Goal: Transaction & Acquisition: Purchase product/service

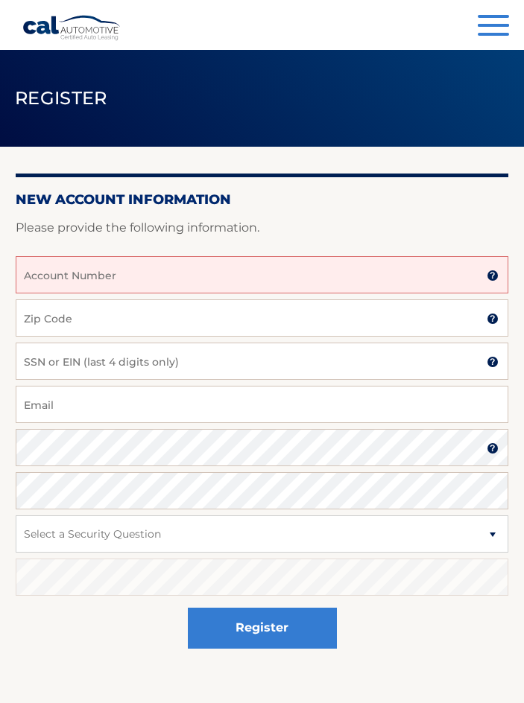
click at [164, 285] on input "Account Number" at bounding box center [262, 274] width 493 height 37
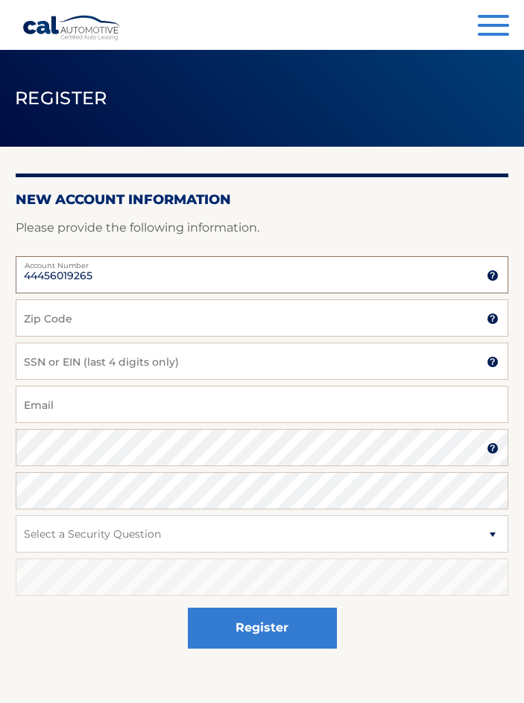
type input "44456019265"
click at [80, 317] on input "Zip Code" at bounding box center [262, 318] width 493 height 37
type input "33020"
type input "DANIELJAMILE@GMAIL.COM"
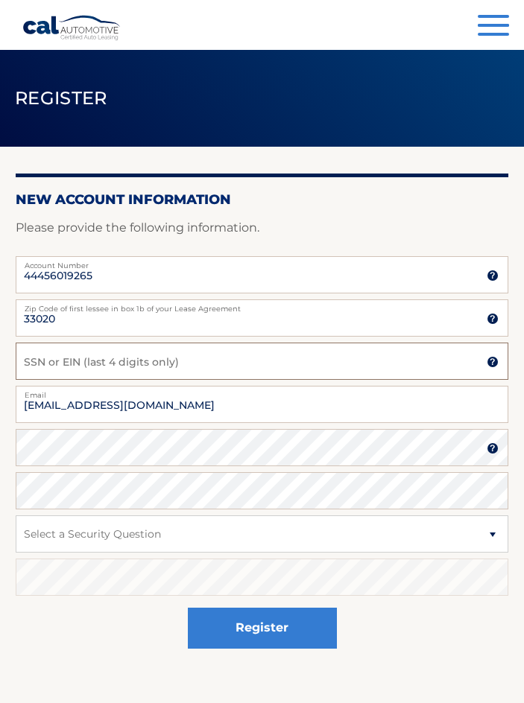
click at [147, 367] on input "SSN or EIN (last 4 digits only)" at bounding box center [262, 361] width 493 height 37
type input "9813"
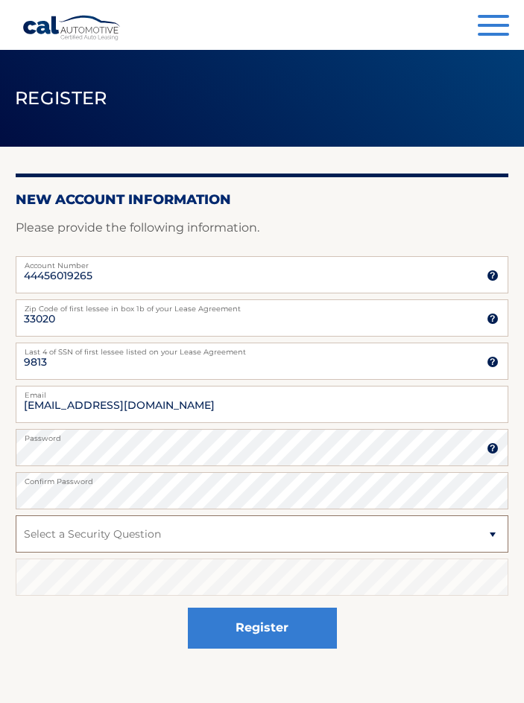
click at [133, 537] on select "Select a Security Question What was the name of your elementary school? What is…" at bounding box center [262, 534] width 493 height 37
select select "1"
click at [16, 516] on select "Select a Security Question What was the name of your elementary school? What is…" at bounding box center [262, 534] width 493 height 37
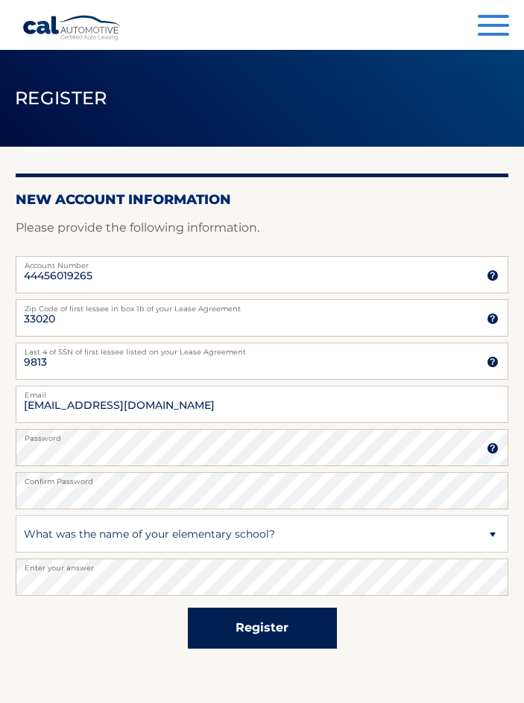
click at [217, 625] on button "Register" at bounding box center [262, 628] width 149 height 41
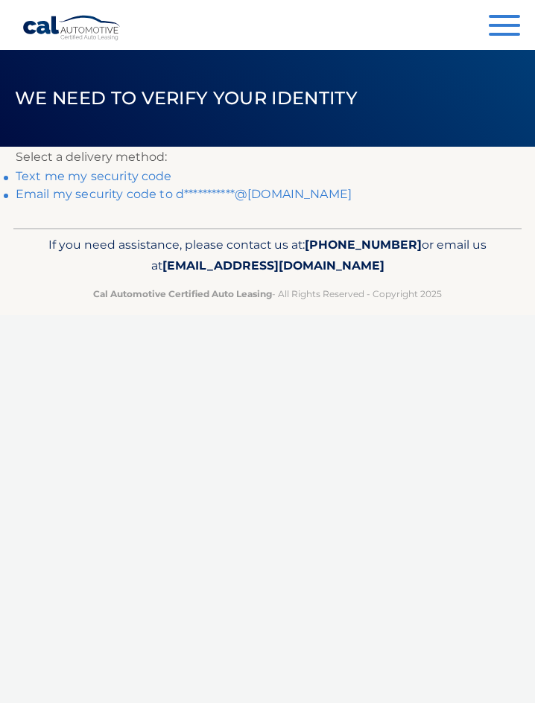
click at [213, 384] on div "Cal Automotive Menu Dashboard FAQ's Logout ×" at bounding box center [267, 351] width 535 height 703
click at [222, 198] on link "**********" at bounding box center [184, 194] width 336 height 14
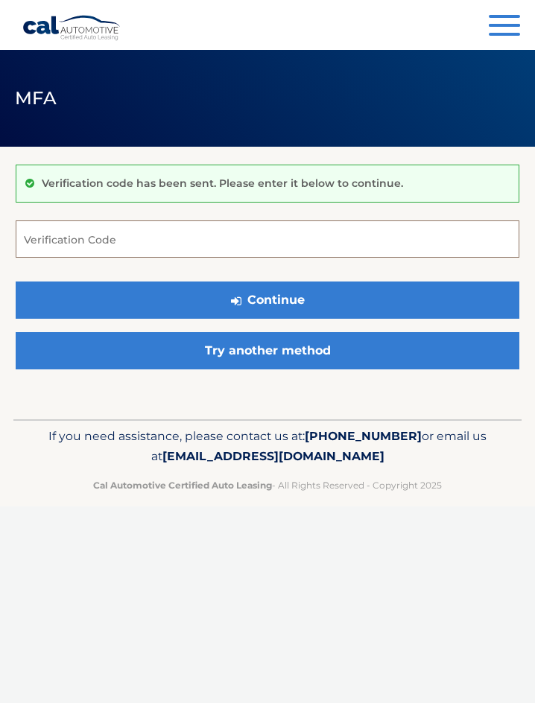
click at [145, 244] on input "Verification Code" at bounding box center [268, 239] width 504 height 37
click at [205, 253] on input "Verification Code" at bounding box center [268, 239] width 504 height 37
type input "912705"
click at [16, 282] on button "Continue" at bounding box center [268, 300] width 504 height 37
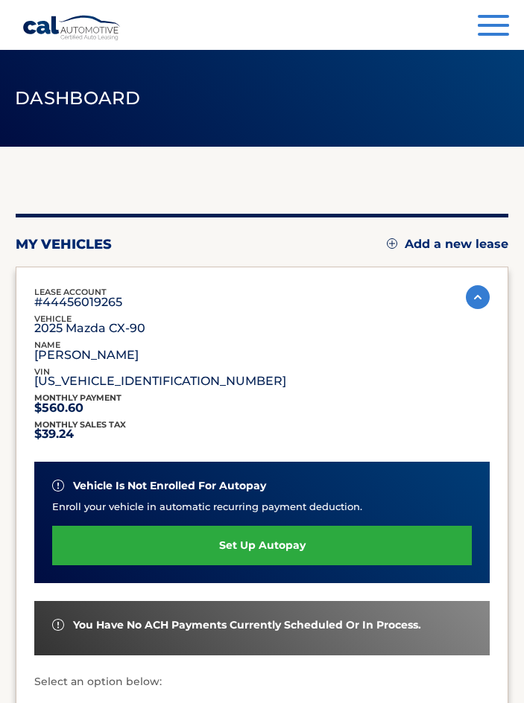
click at [305, 539] on link "set up autopay" at bounding box center [262, 545] width 420 height 39
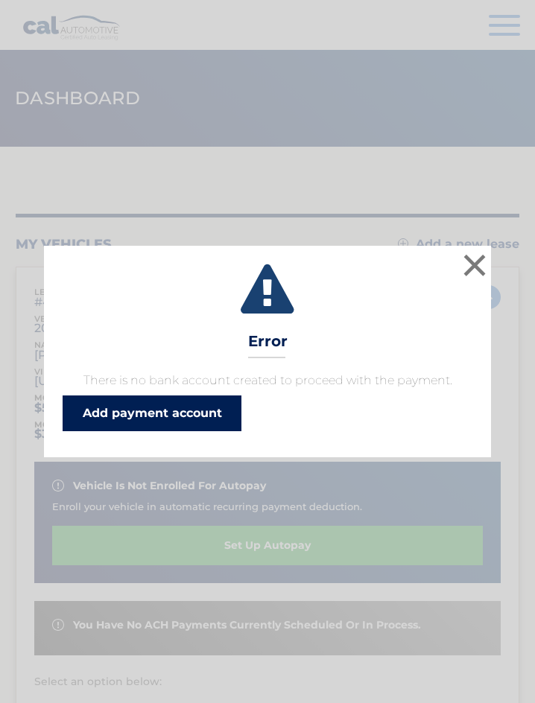
click at [140, 417] on link "Add payment account" at bounding box center [152, 414] width 179 height 36
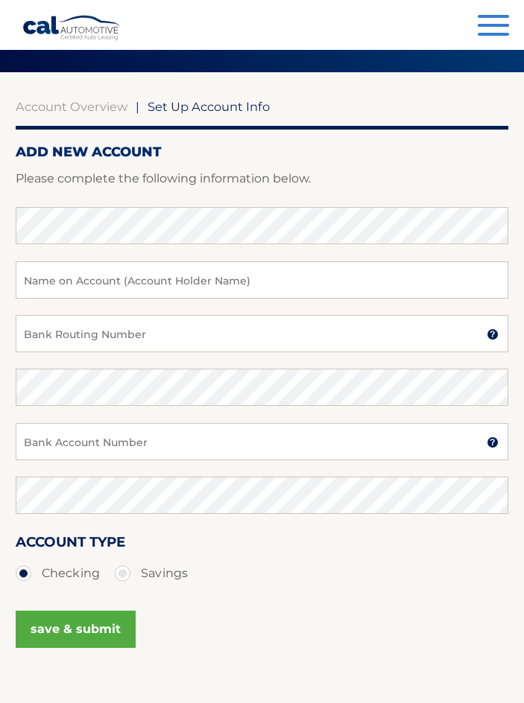
scroll to position [50, 0]
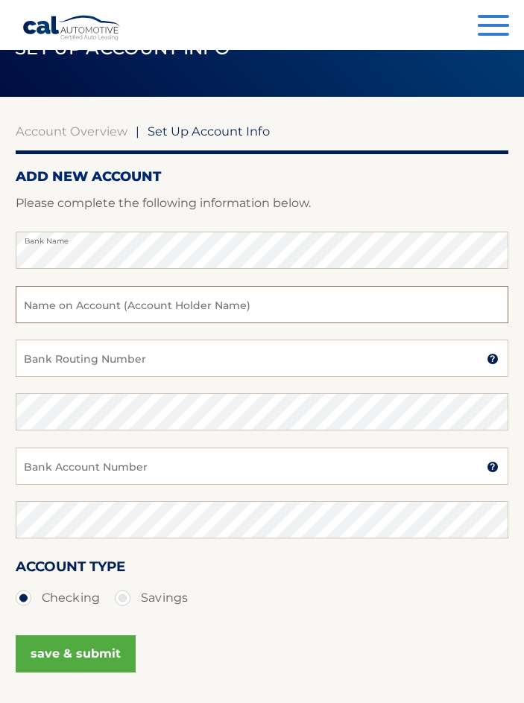
click at [111, 307] on input "text" at bounding box center [262, 304] width 493 height 37
type input "[PERSON_NAME]"
click at [133, 366] on input "Bank Routing Number" at bounding box center [262, 358] width 493 height 37
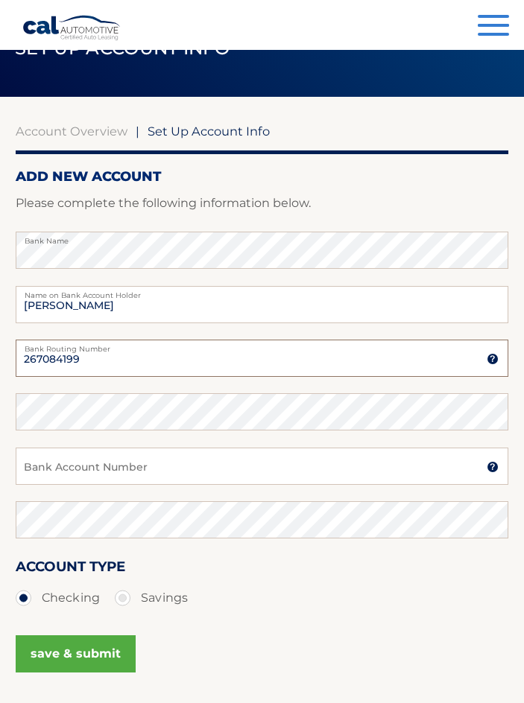
type input "267084199"
click at [156, 464] on input "Bank Account Number" at bounding box center [262, 466] width 493 height 37
type input "1227870101"
click at [93, 650] on button "save & submit" at bounding box center [76, 654] width 120 height 37
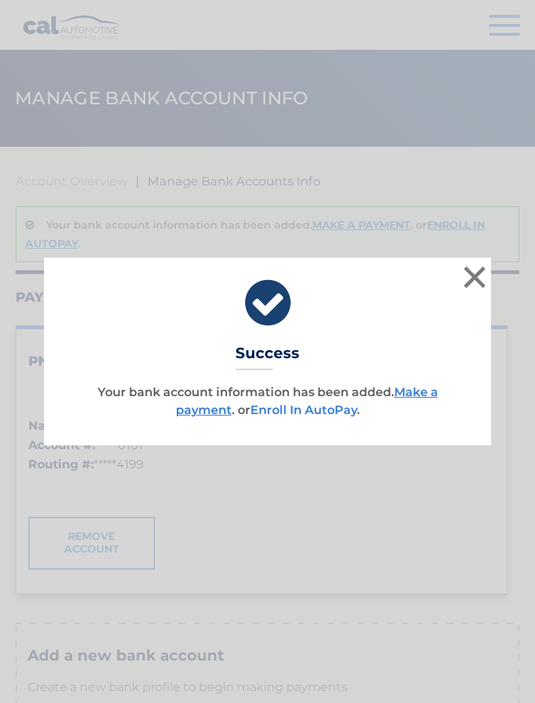
click at [320, 410] on link "Enroll In AutoPay" at bounding box center [303, 410] width 107 height 14
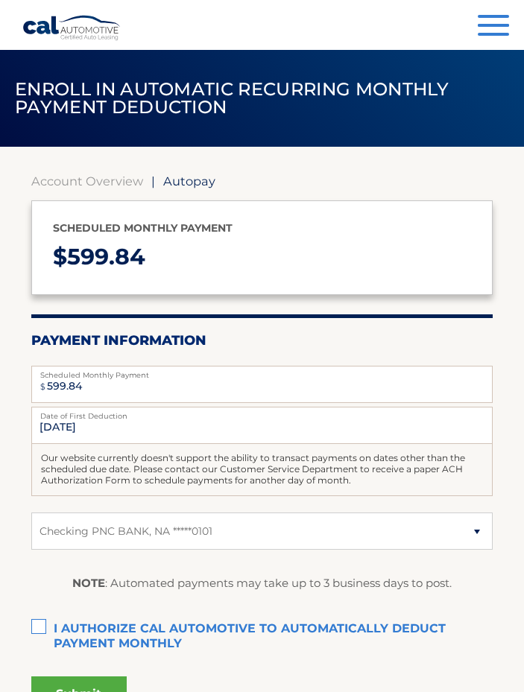
select select "ODhlNDc1NGEtMmNiNi00YTJmLThiMzItYTUyZTlhNjJiM2Ux"
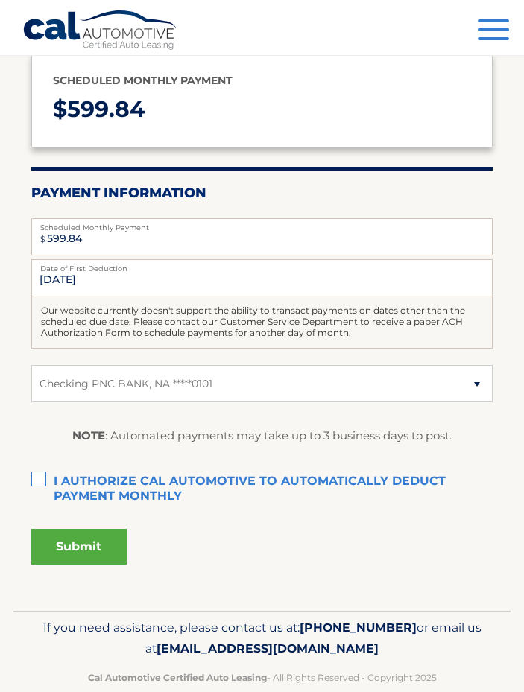
scroll to position [149, 0]
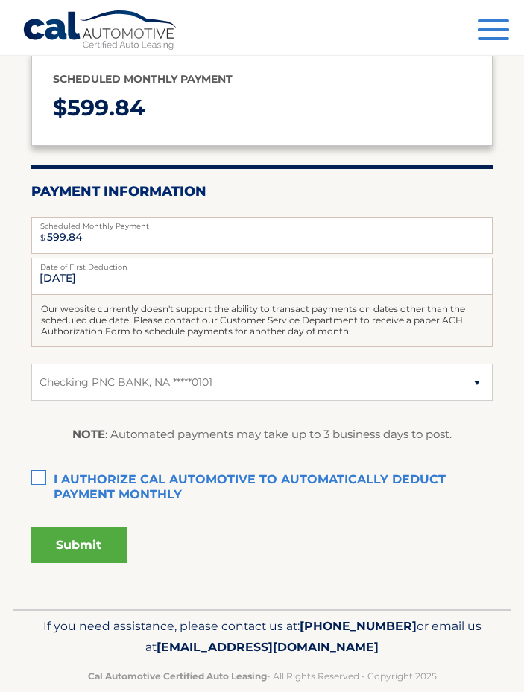
click at [44, 476] on label "I authorize cal automotive to automatically deduct payment monthly This checkbo…" at bounding box center [262, 481] width 462 height 30
click at [0, 0] on input "I authorize cal automotive to automatically deduct payment monthly This checkbo…" at bounding box center [0, 0] width 0 height 0
click at [78, 548] on button "Submit" at bounding box center [78, 546] width 95 height 36
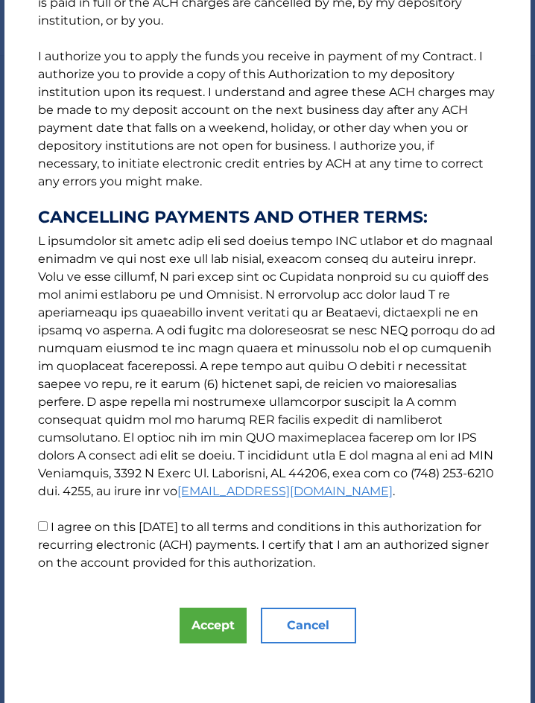
scroll to position [251, 0]
click at [37, 527] on p "The words "I" "me" and "my" mean any identified Customer who signs this Authori…" at bounding box center [267, 184] width 489 height 775
click at [41, 526] on input "I agree on this [DATE] to all terms and conditions in this authorization for re…" at bounding box center [43, 527] width 10 height 10
checkbox input "true"
click at [195, 616] on button "Accept" at bounding box center [213, 626] width 67 height 36
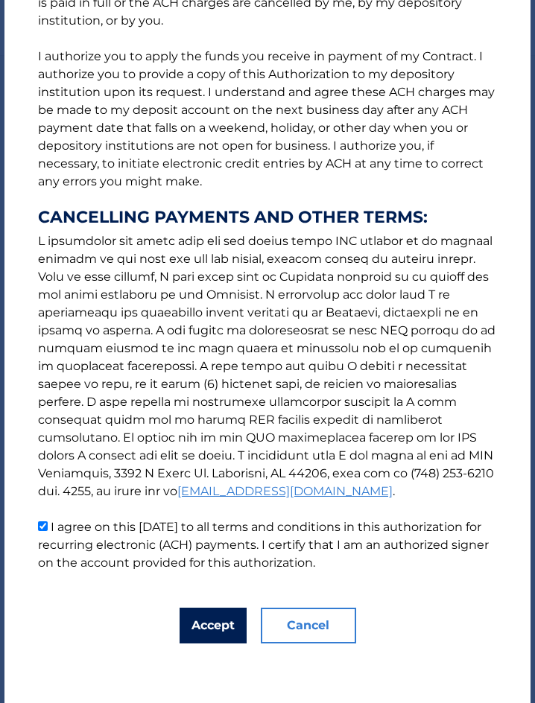
scroll to position [101, 0]
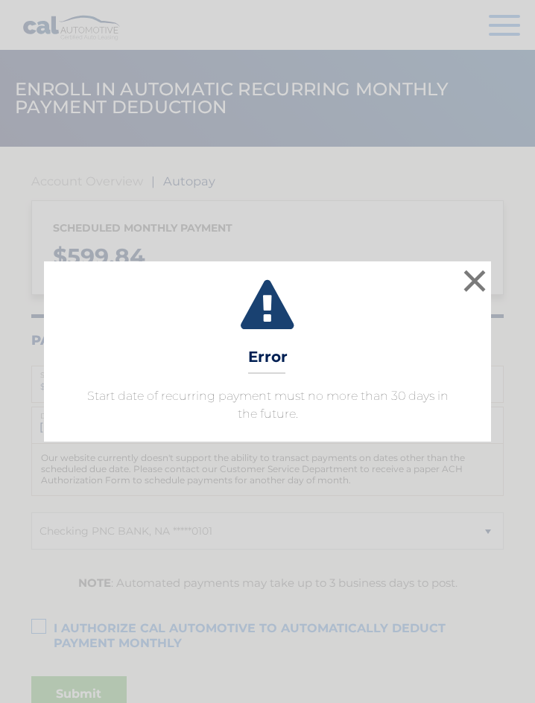
select select "ODhlNDc1NGEtMmNiNi00YTJmLThiMzItYTUyZTlhNjJiM2Ux"
click at [469, 278] on button "×" at bounding box center [475, 281] width 30 height 30
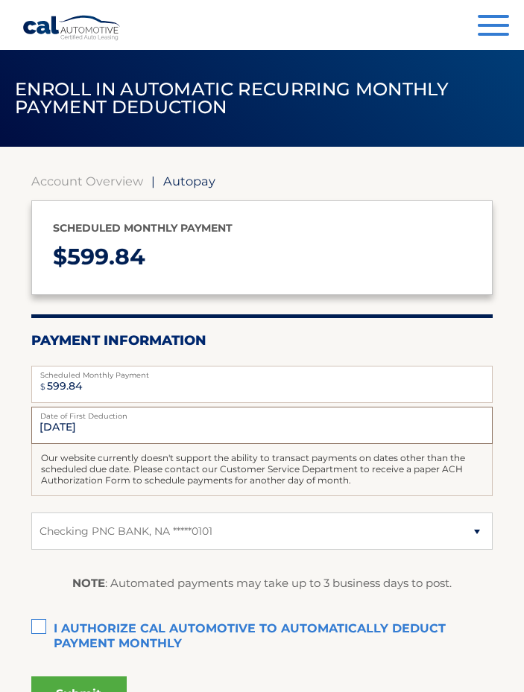
click at [57, 428] on input "[DATE]" at bounding box center [262, 425] width 462 height 37
click at [49, 425] on input "[DATE]" at bounding box center [262, 425] width 462 height 37
click at [51, 424] on input "[DATE]" at bounding box center [262, 425] width 462 height 37
click at [57, 424] on input "11/14/2025" at bounding box center [262, 425] width 462 height 37
click at [63, 424] on input "11/14/2025" at bounding box center [262, 425] width 462 height 37
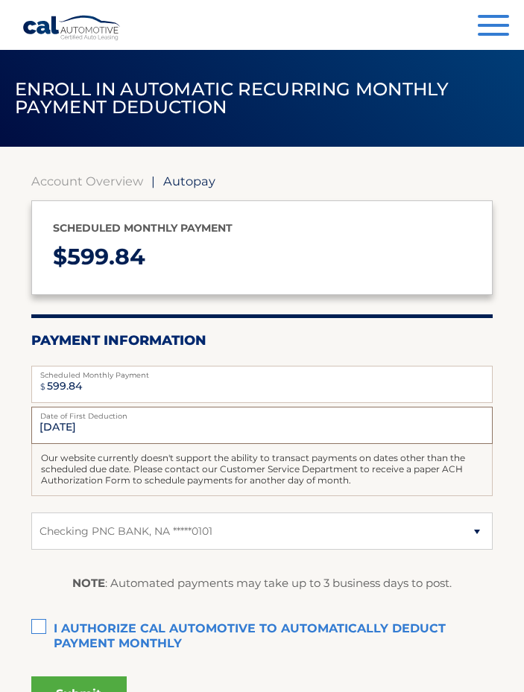
click at [60, 427] on input "11/14/2025" at bounding box center [262, 425] width 462 height 37
click at [175, 431] on input "11/14/2025" at bounding box center [262, 425] width 462 height 37
click at [177, 431] on input "11/14/2025" at bounding box center [262, 425] width 462 height 37
drag, startPoint x: 48, startPoint y: 426, endPoint x: 31, endPoint y: 429, distance: 17.4
click at [31, 429] on input "11/14/2025" at bounding box center [262, 425] width 462 height 37
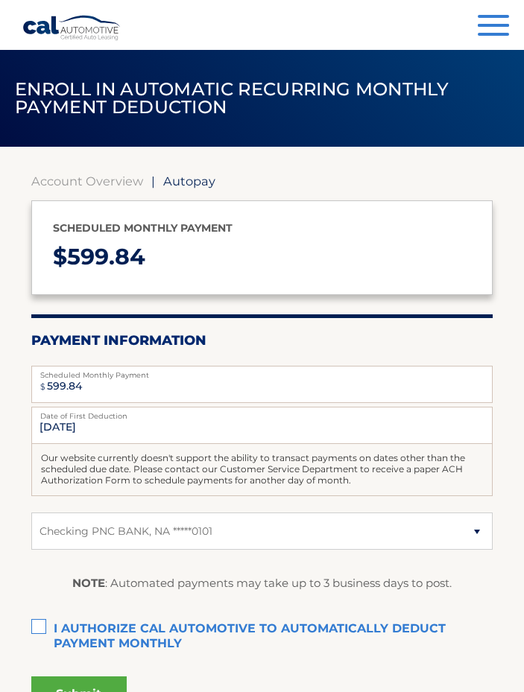
click at [209, 462] on div "Our website currently doesn't support the ability to transact payments on dates…" at bounding box center [262, 469] width 462 height 51
click at [53, 178] on link "Account Overview" at bounding box center [87, 181] width 112 height 15
click at [98, 174] on link "Account Overview" at bounding box center [87, 181] width 112 height 15
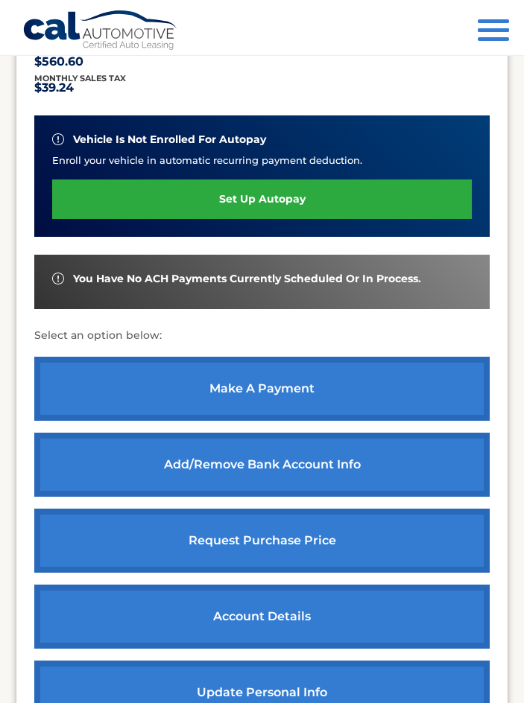
scroll to position [348, 0]
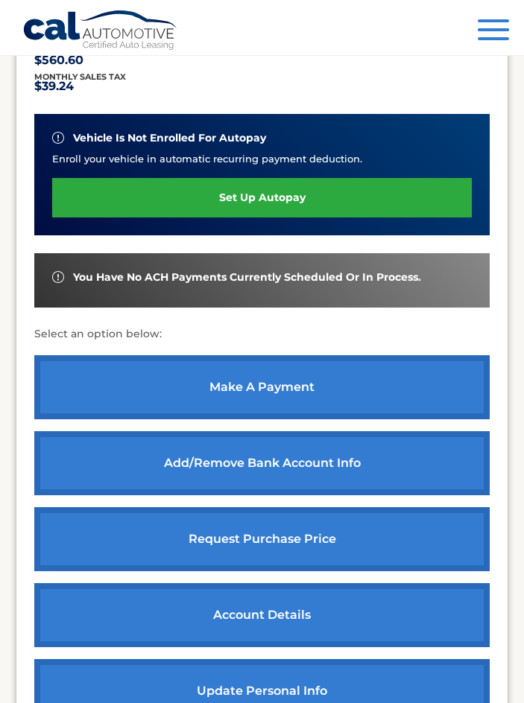
click at [176, 388] on link "make a payment" at bounding box center [261, 387] width 455 height 64
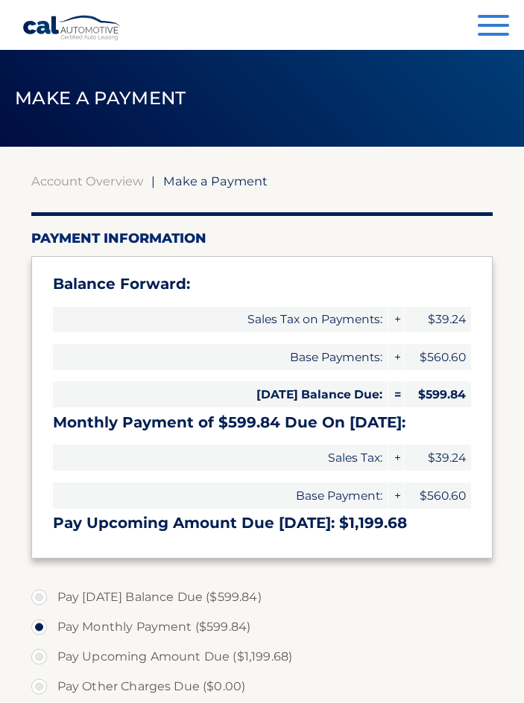
select select "ODhlNDc1NGEtMmNiNi00YTJmLThiMzItYTUyZTlhNjJiM2Ux"
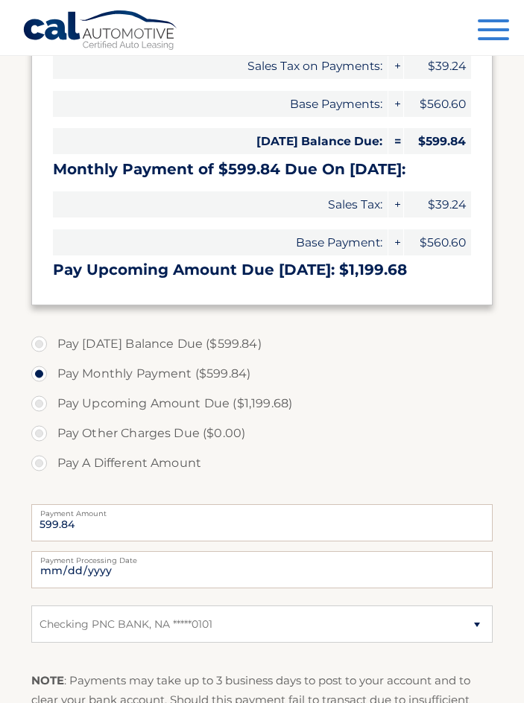
scroll to position [298, 0]
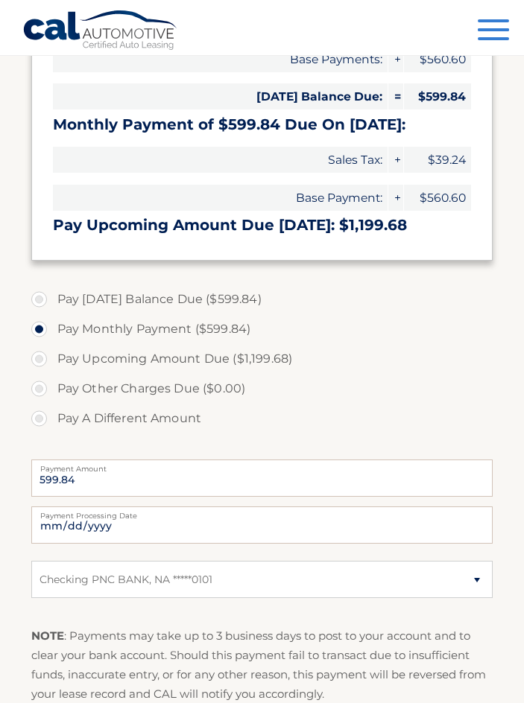
click at [109, 294] on label "Pay Today's Balance Due ($599.84)" at bounding box center [262, 300] width 462 height 30
click at [52, 294] on input "Pay Today's Balance Due ($599.84)" at bounding box center [44, 297] width 15 height 24
radio input "true"
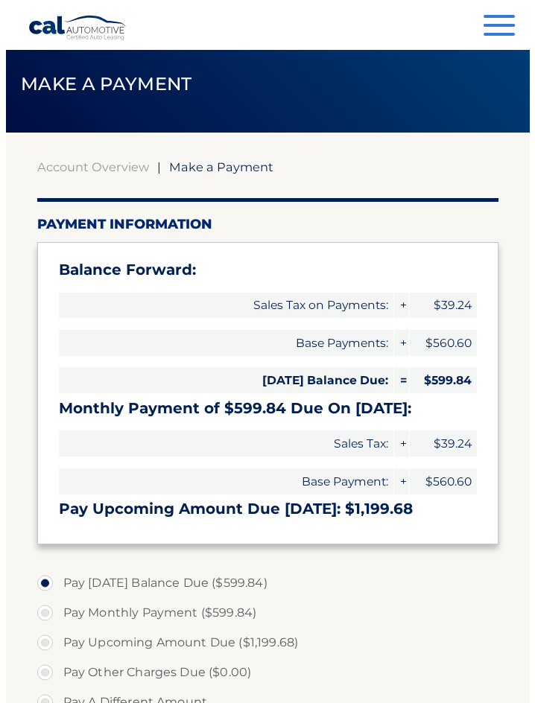
scroll to position [0, 0]
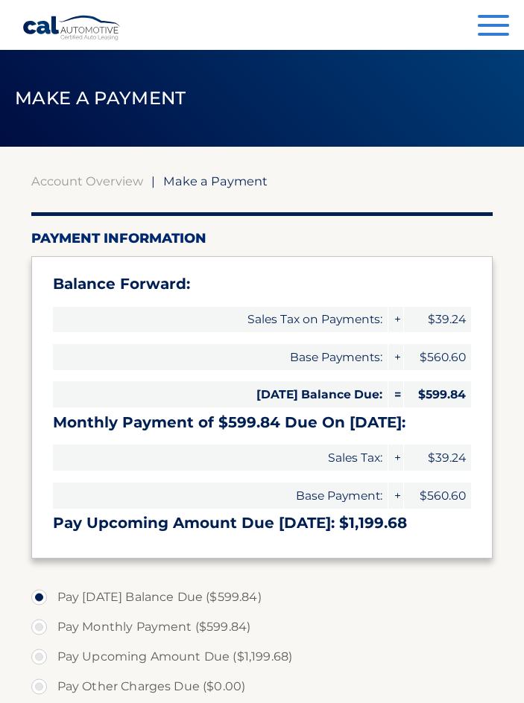
click at [496, 16] on span "button" at bounding box center [493, 16] width 31 height 3
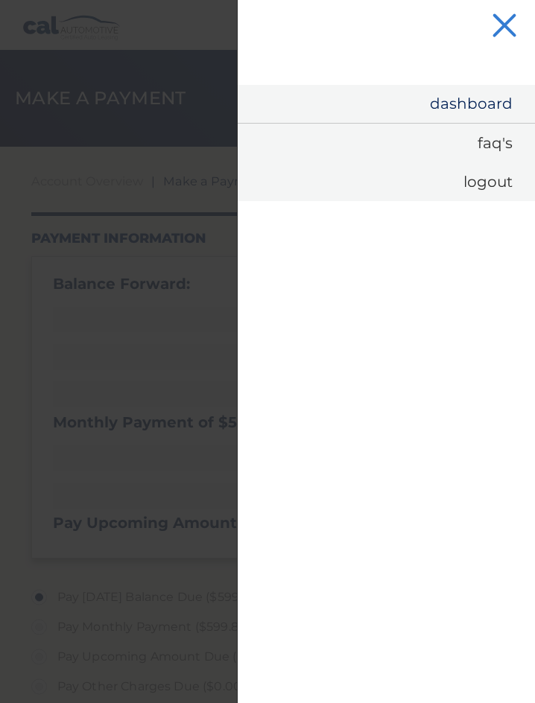
click at [431, 98] on link "Dashboard" at bounding box center [386, 104] width 297 height 38
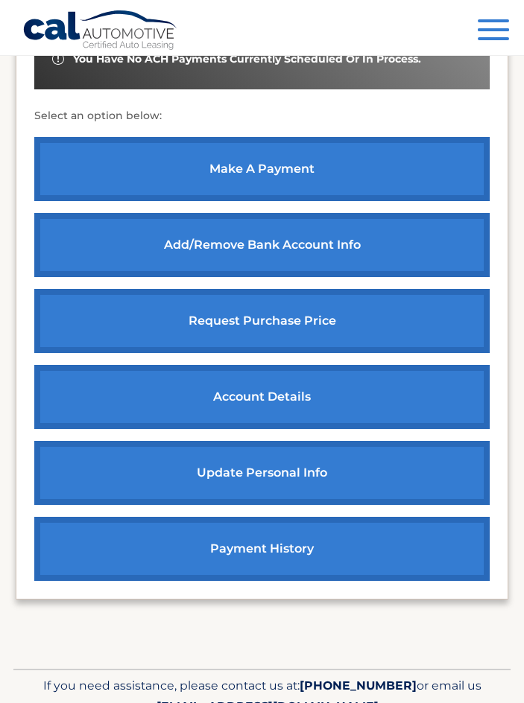
scroll to position [596, 0]
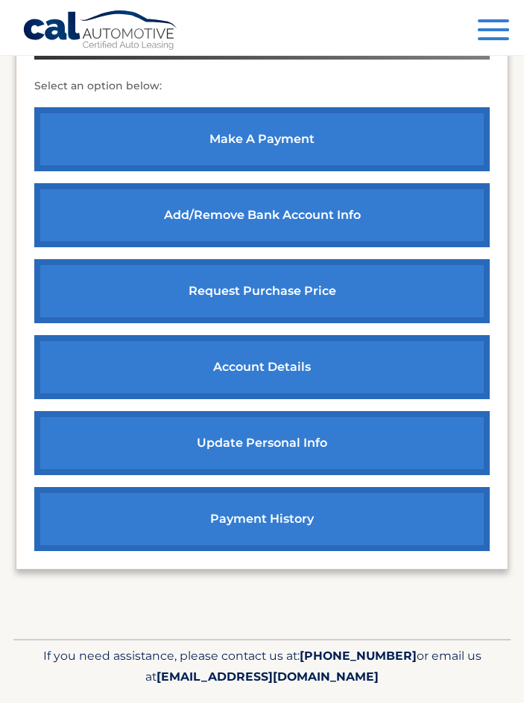
click at [297, 524] on link "payment history" at bounding box center [261, 519] width 455 height 64
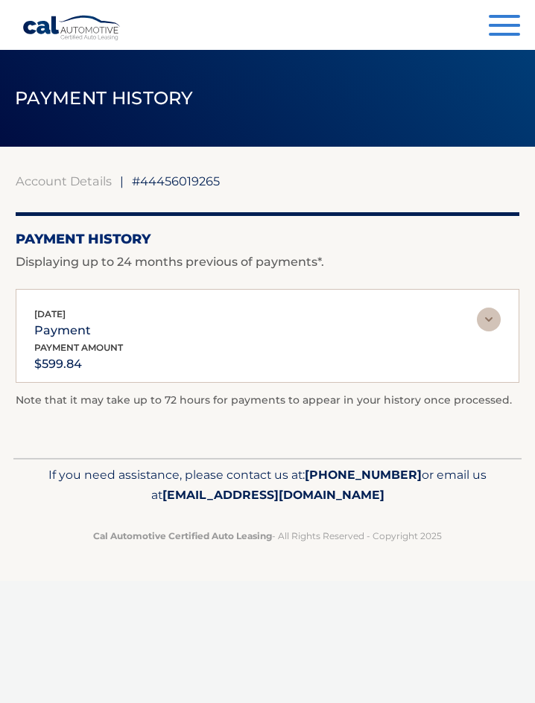
click at [494, 23] on button "Menu" at bounding box center [504, 27] width 31 height 25
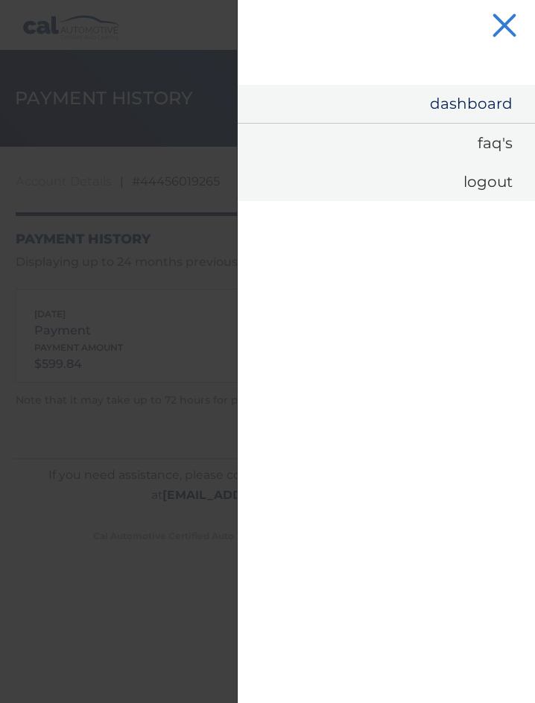
click at [461, 104] on link "Dashboard" at bounding box center [386, 104] width 297 height 38
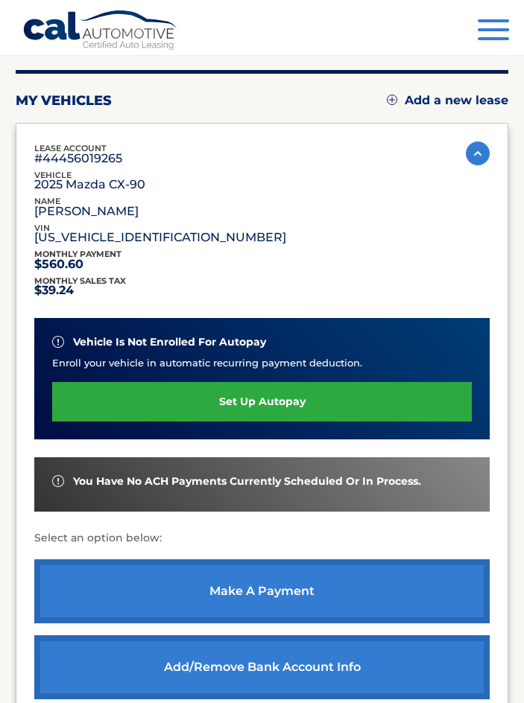
scroll to position [149, 0]
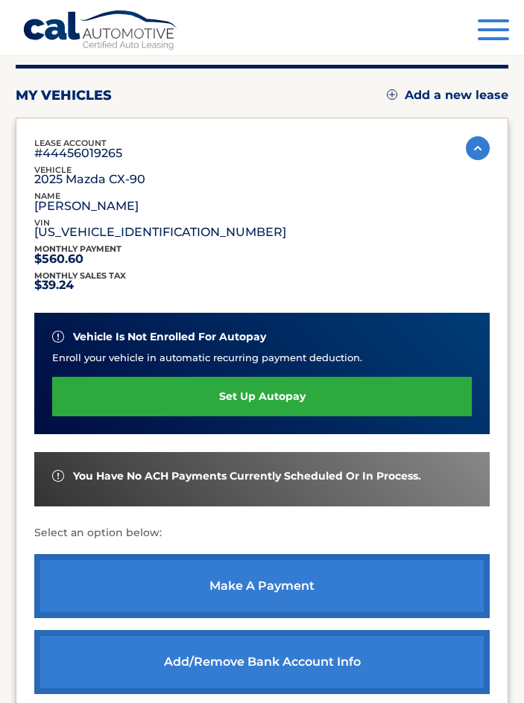
click at [166, 387] on link "set up autopay" at bounding box center [262, 396] width 420 height 39
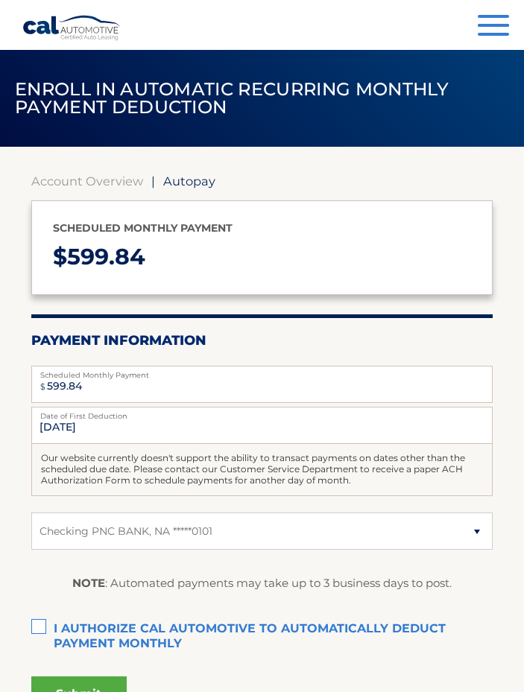
select select "ODhlNDc1NGEtMmNiNi00YTJmLThiMzItYTUyZTlhNjJiM2Ux"
click at [50, 425] on input "11/14/2025" at bounding box center [262, 425] width 462 height 37
click at [68, 426] on input "11/14/2025" at bounding box center [262, 425] width 462 height 37
click at [54, 425] on input "[DATE]" at bounding box center [262, 425] width 462 height 37
click at [124, 429] on input "11/14/2025" at bounding box center [262, 425] width 462 height 37
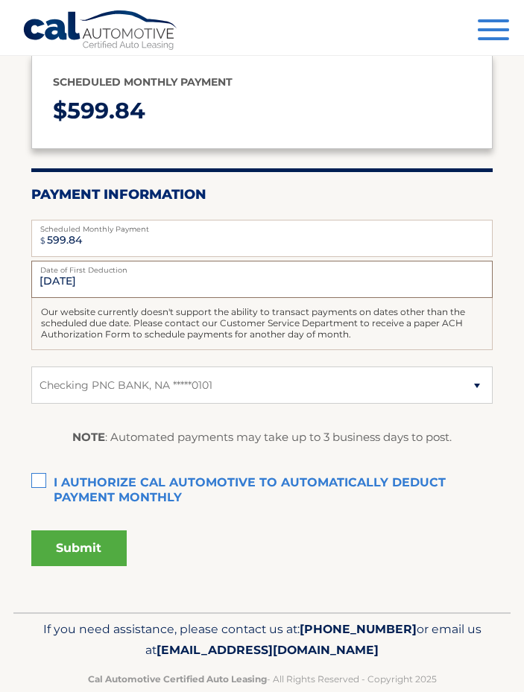
scroll to position [154, 0]
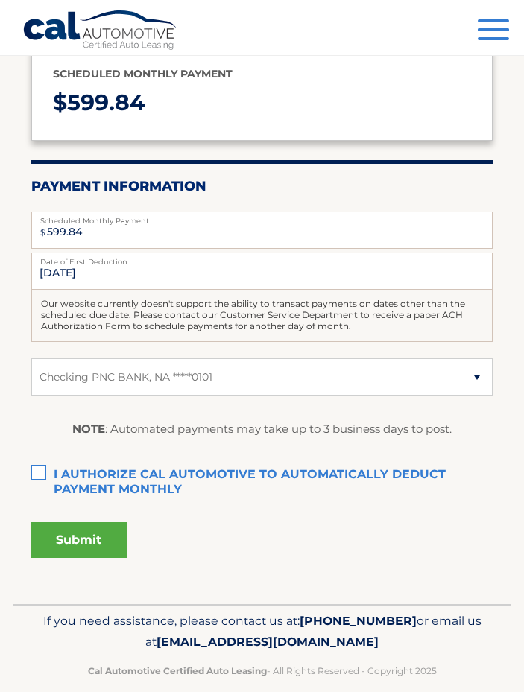
click at [38, 482] on label "I authorize cal automotive to automatically deduct payment monthly This checkbo…" at bounding box center [262, 476] width 462 height 30
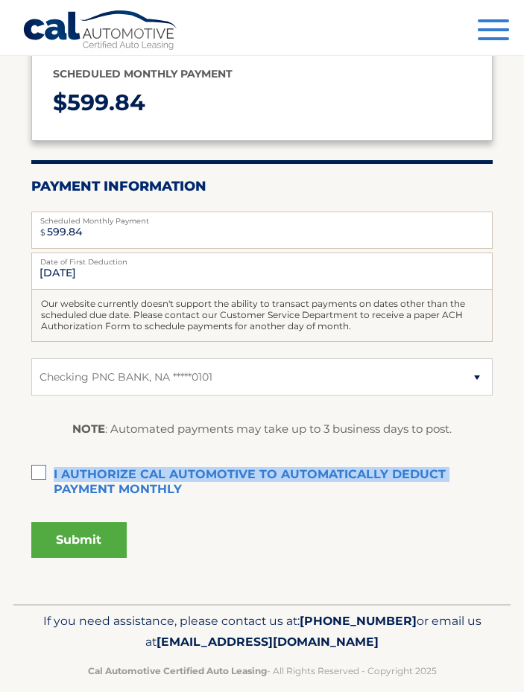
click at [67, 546] on button "Submit" at bounding box center [78, 540] width 95 height 36
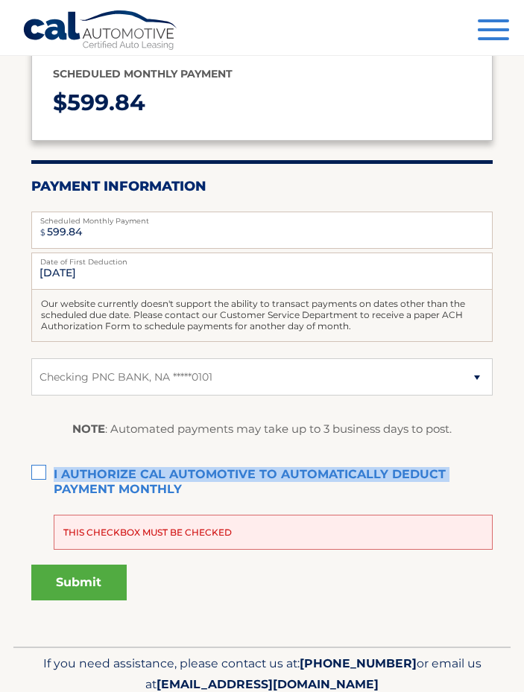
click at [34, 477] on label "I authorize cal automotive to automatically deduct payment monthly This checkbo…" at bounding box center [262, 476] width 462 height 30
click at [0, 0] on input "I authorize cal automotive to automatically deduct payment monthly This checkbo…" at bounding box center [0, 0] width 0 height 0
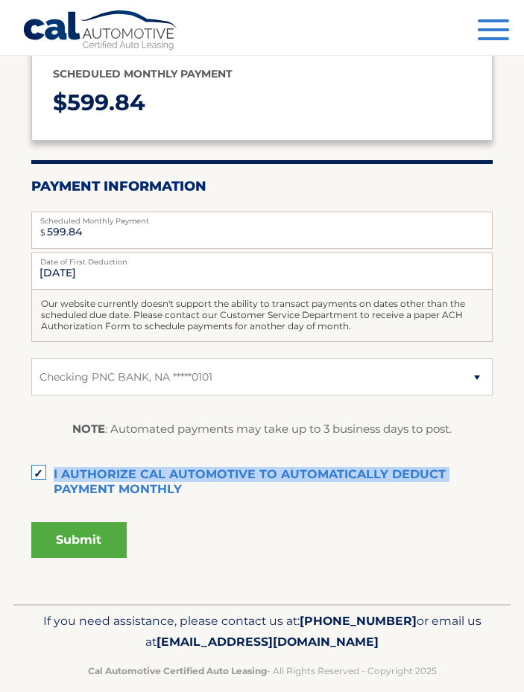
click at [77, 538] on button "Submit" at bounding box center [78, 540] width 95 height 36
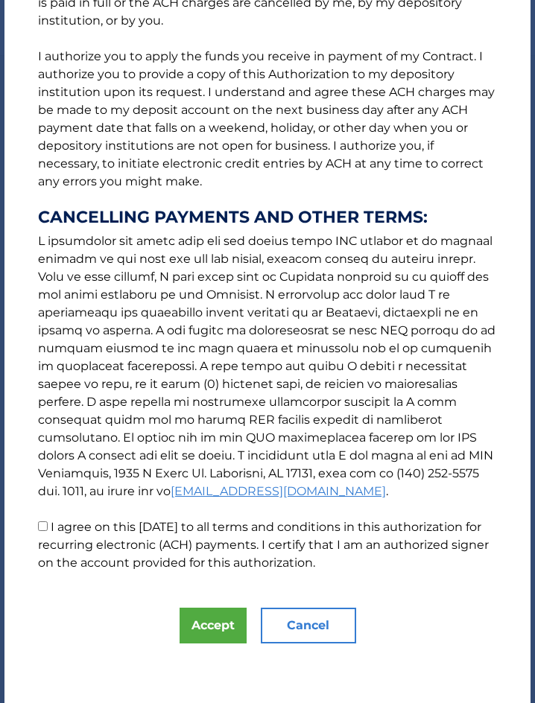
scroll to position [251, 0]
click at [39, 526] on input "I agree on this 10/14/2025 to all terms and conditions in this authorization fo…" at bounding box center [43, 527] width 10 height 10
checkbox input "true"
click at [207, 628] on button "Accept" at bounding box center [213, 626] width 67 height 36
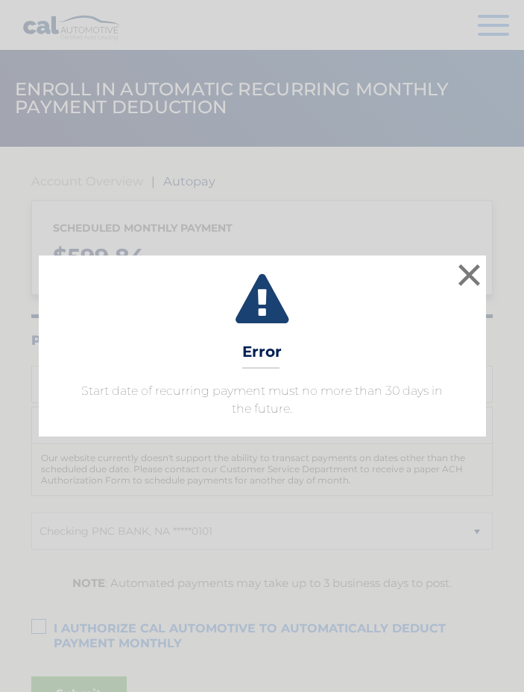
select select "ODhlNDc1NGEtMmNiNi00YTJmLThiMzItYTUyZTlhNjJiM2Ux"
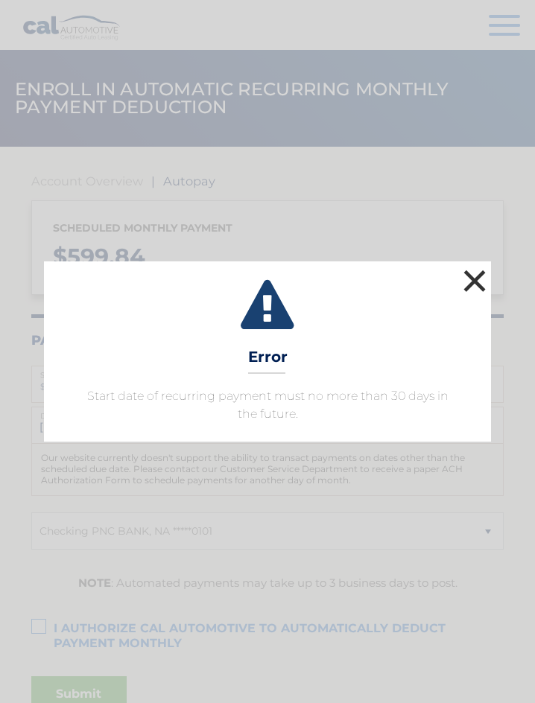
click at [472, 279] on button "×" at bounding box center [475, 281] width 30 height 30
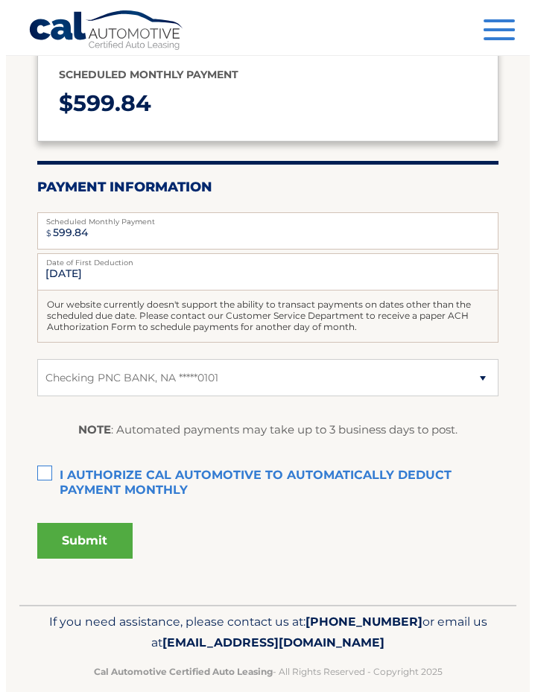
scroll to position [154, 0]
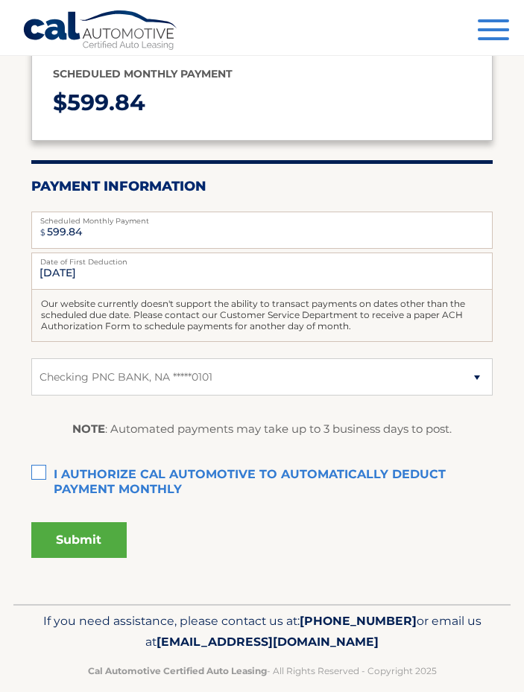
drag, startPoint x: 63, startPoint y: 501, endPoint x: 48, endPoint y: 505, distance: 16.3
drag, startPoint x: 48, startPoint y: 505, endPoint x: 29, endPoint y: 467, distance: 42.3
drag, startPoint x: 32, startPoint y: 467, endPoint x: 519, endPoint y: 57, distance: 635.8
drag, startPoint x: 519, startPoint y: 57, endPoint x: 507, endPoint y: 26, distance: 33.5
click at [507, 26] on button "Menu" at bounding box center [493, 31] width 31 height 25
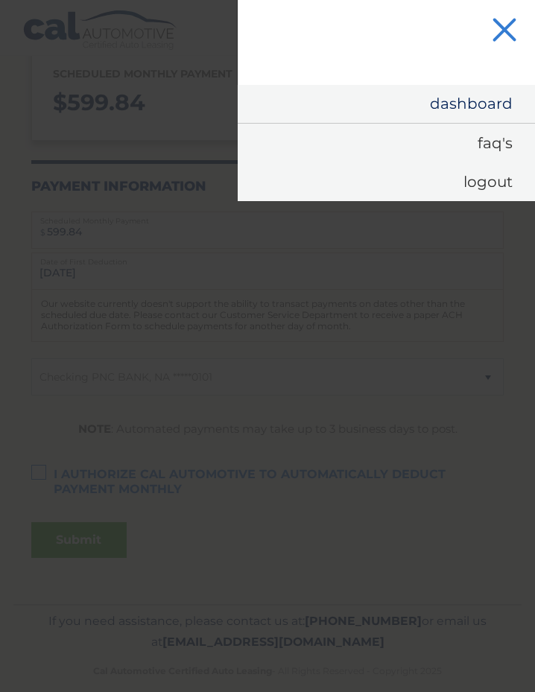
click at [458, 98] on link "Dashboard" at bounding box center [386, 104] width 297 height 38
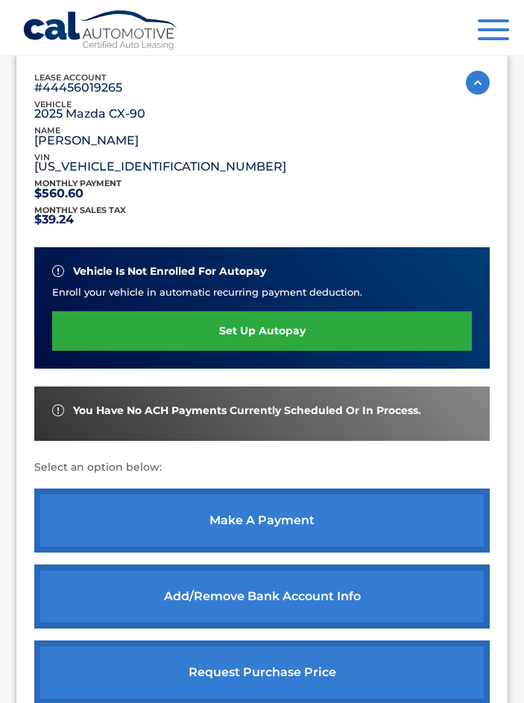
scroll to position [248, 0]
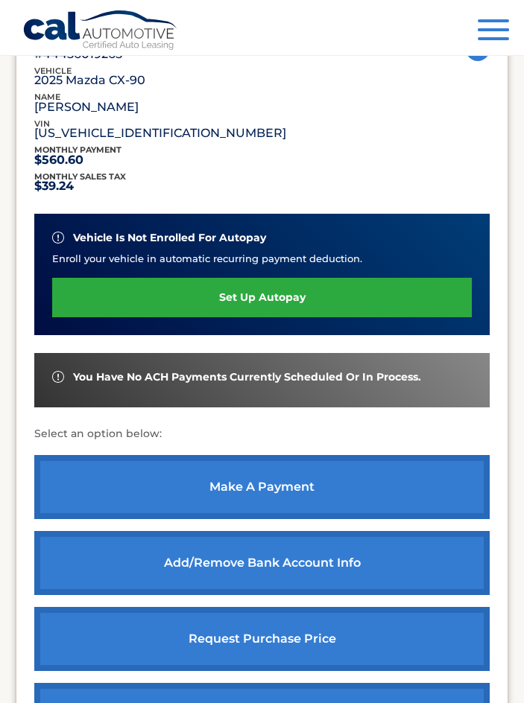
click at [218, 469] on link "make a payment" at bounding box center [261, 487] width 455 height 64
click at [242, 486] on link "make a payment" at bounding box center [261, 487] width 455 height 64
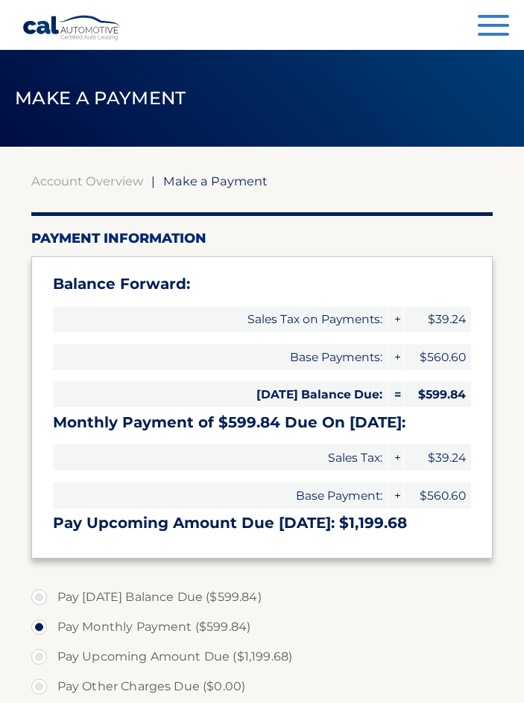
select select "ODhlNDc1NGEtMmNiNi00YTJmLThiMzItYTUyZTlhNjJiM2Ux"
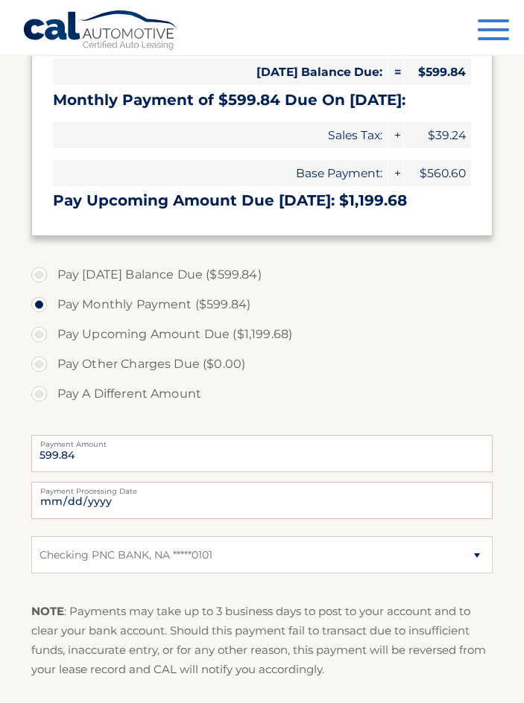
scroll to position [348, 0]
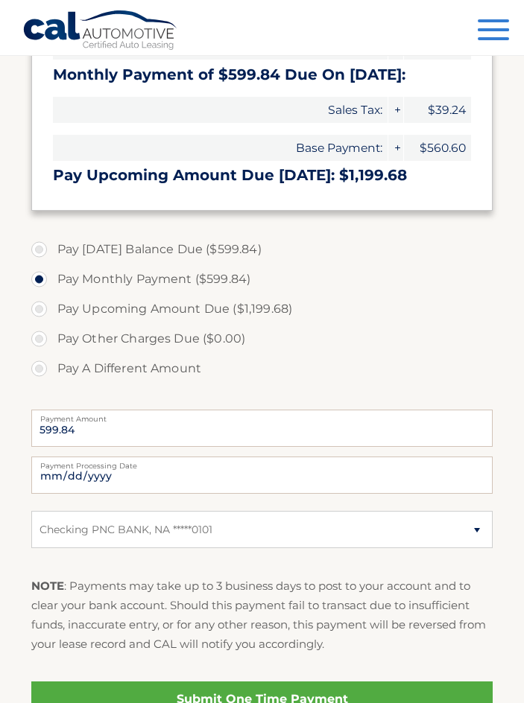
click at [80, 247] on label "Pay [DATE] Balance Due ($599.84)" at bounding box center [262, 250] width 462 height 30
click at [52, 247] on input "Pay [DATE] Balance Due ($599.84)" at bounding box center [44, 247] width 15 height 24
radio input "true"
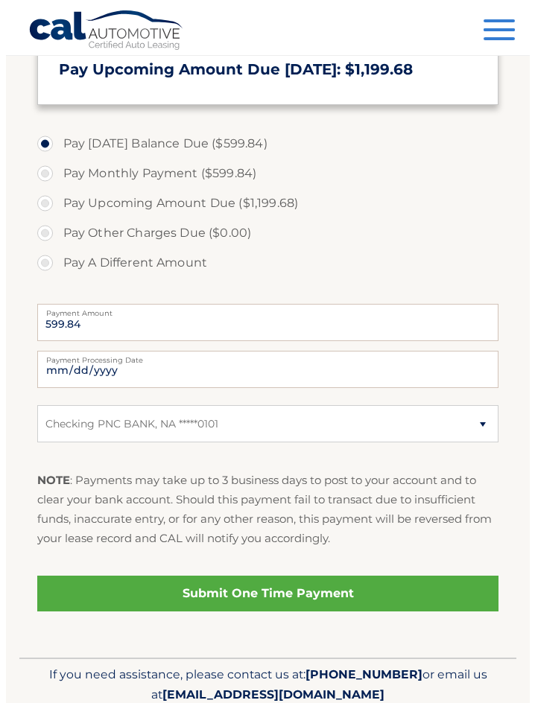
scroll to position [496, 0]
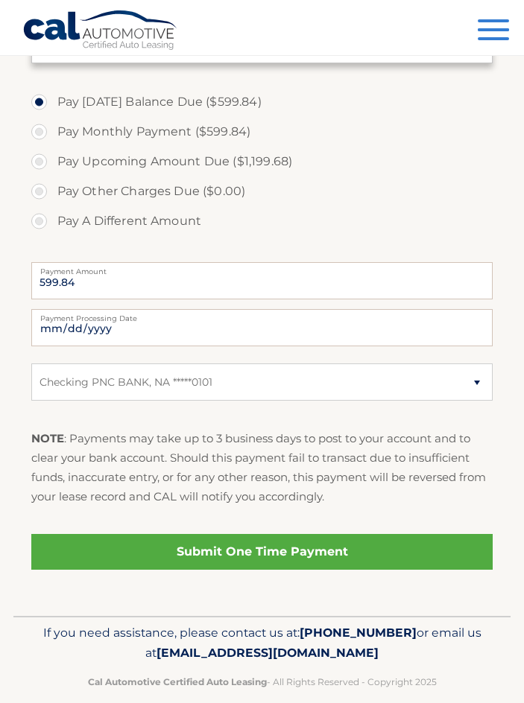
click at [191, 554] on link "Submit One Time Payment" at bounding box center [262, 552] width 462 height 36
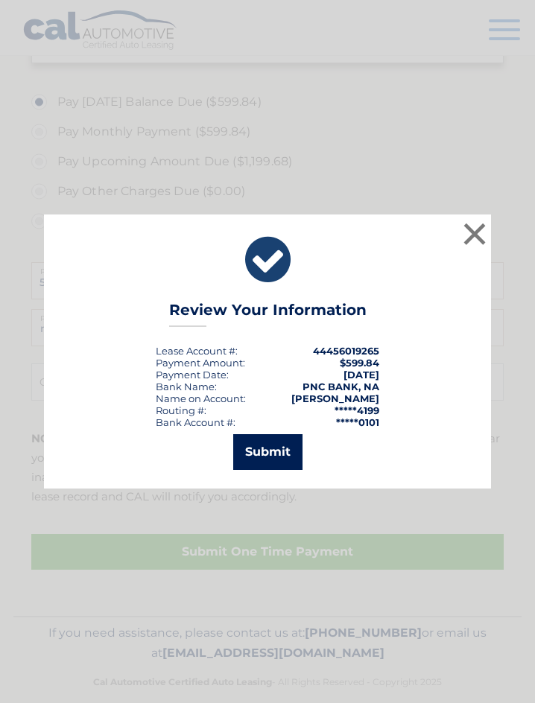
click at [265, 458] on button "Submit" at bounding box center [267, 452] width 69 height 36
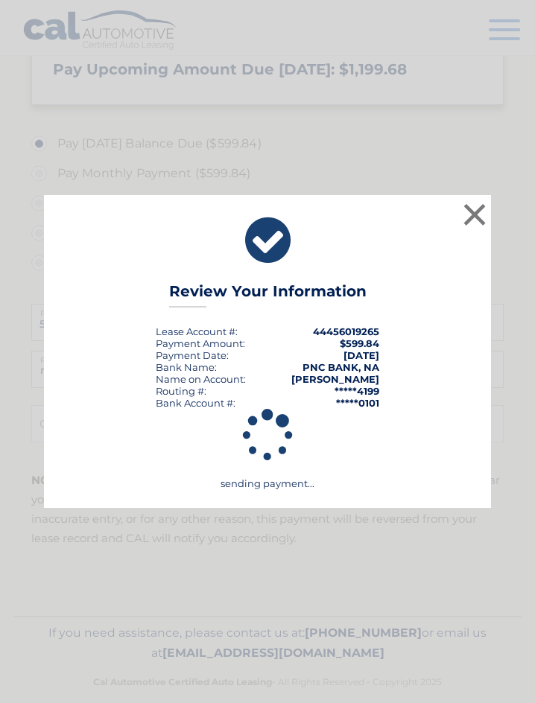
scroll to position [454, 0]
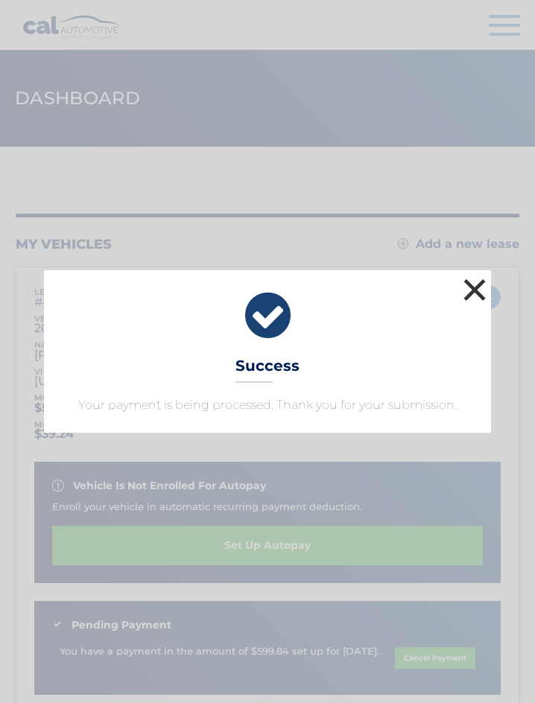
click at [479, 289] on button "×" at bounding box center [475, 290] width 30 height 30
